Goal: Information Seeking & Learning: Find contact information

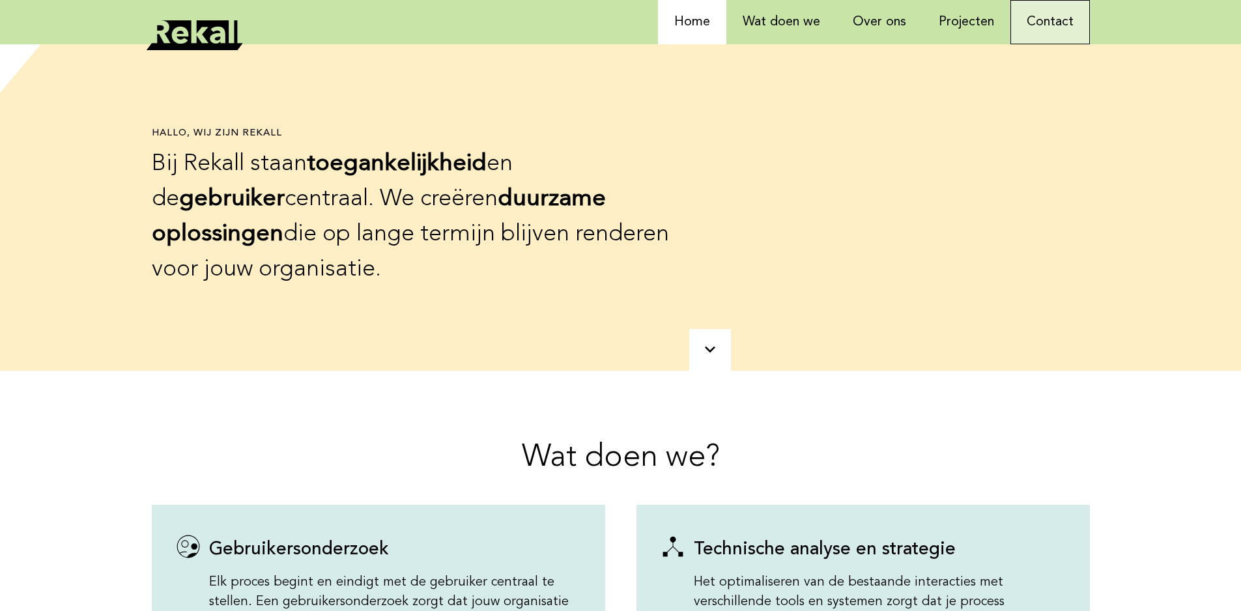
click at [1052, 30] on link "Contact" at bounding box center [1049, 22] width 79 height 44
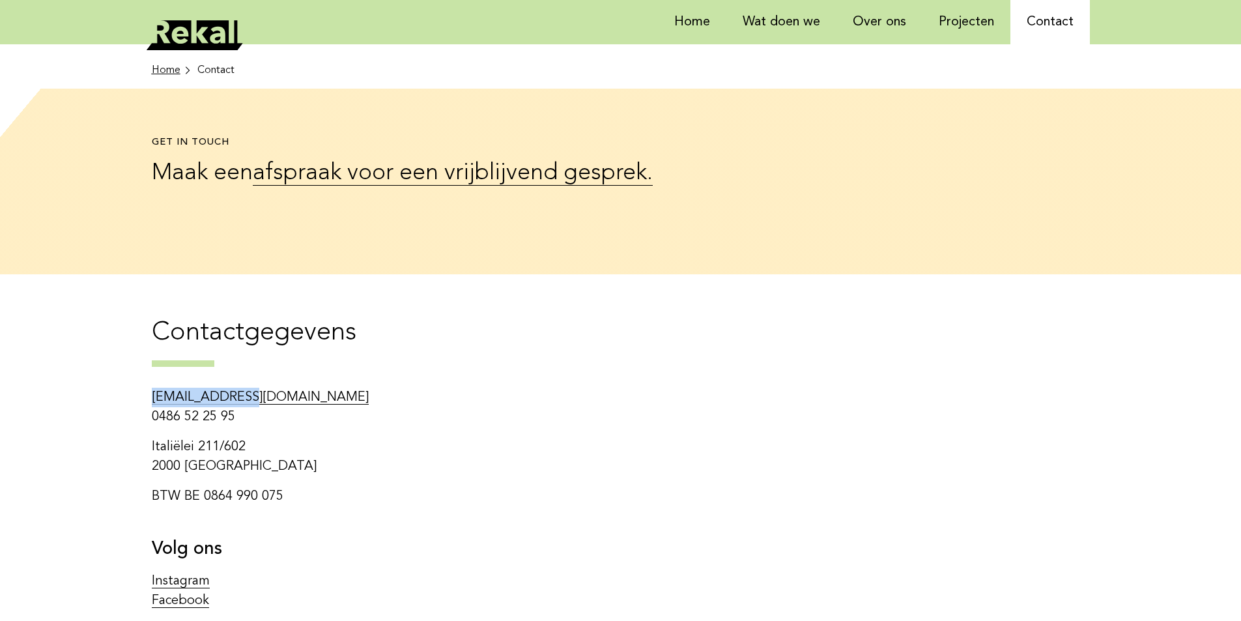
copy link "[EMAIL_ADDRESS][DOMAIN_NAME]"
drag, startPoint x: 136, startPoint y: 389, endPoint x: 347, endPoint y: 394, distance: 210.4
click at [347, 394] on main "Home Contact Back Get in touch Maak een afspraak voor een vrijblijvend gesprek.…" at bounding box center [620, 415] width 1241 height 743
copy p "0486 52 25 95"
drag, startPoint x: 139, startPoint y: 414, endPoint x: 0, endPoint y: 1, distance: 436.4
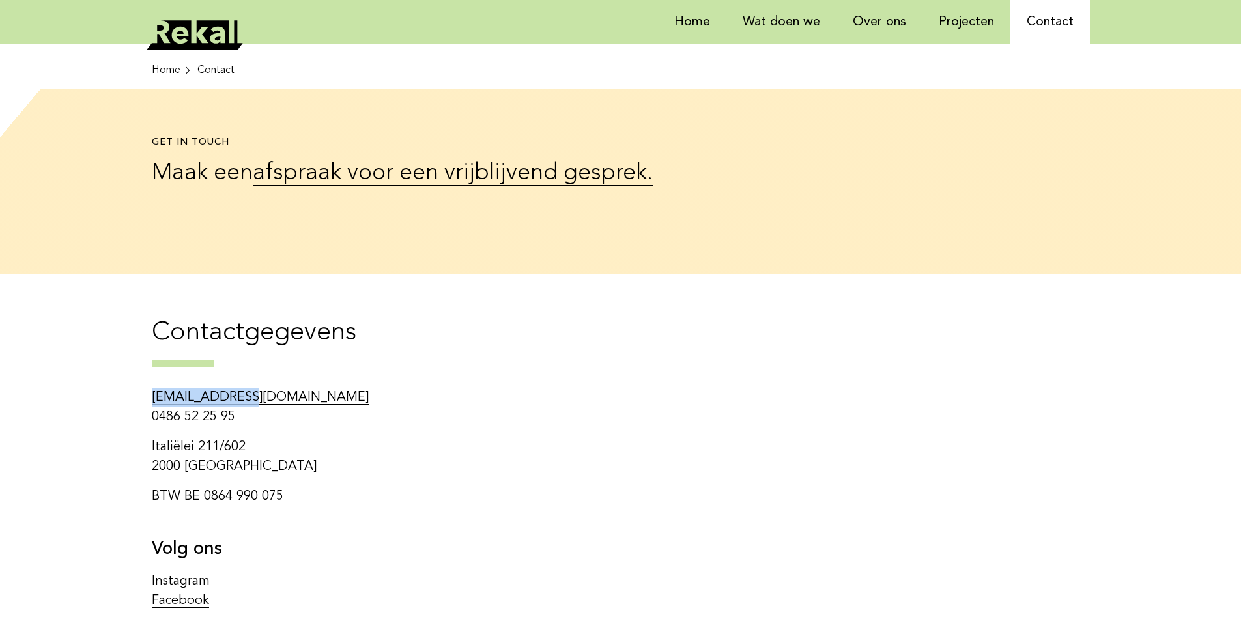
click at [279, 421] on main "Home Contact Back Get in touch Maak een afspraak voor een vrijblijvend gesprek.…" at bounding box center [620, 415] width 1241 height 743
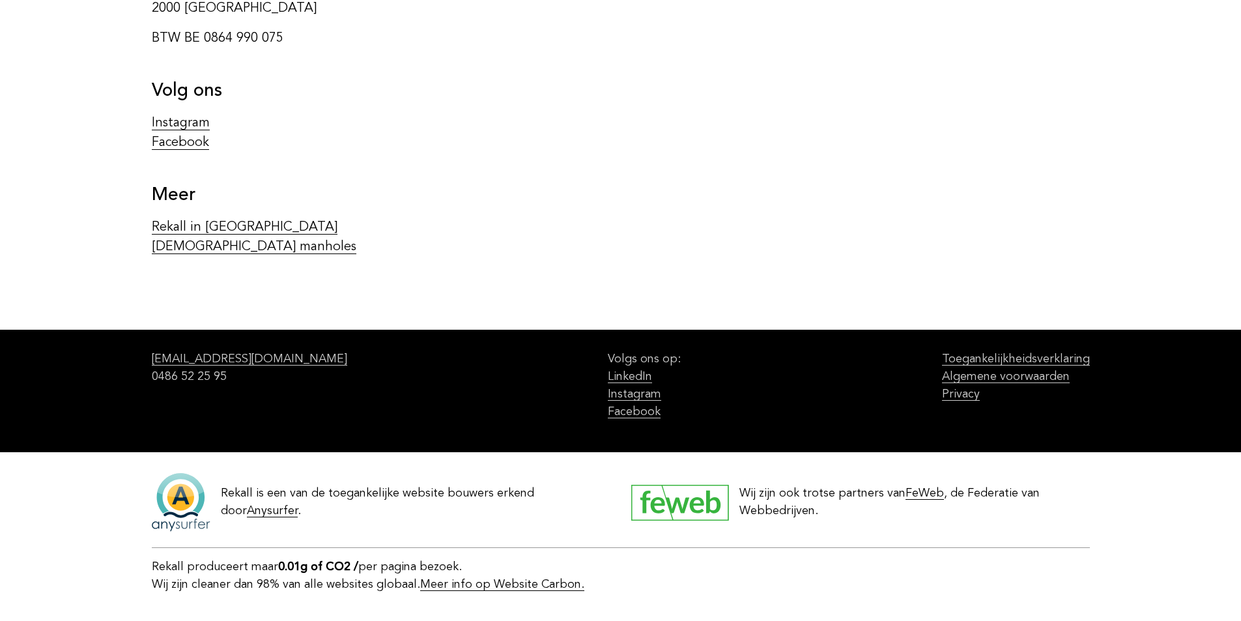
scroll to position [462, 0]
